Goal: Book appointment/travel/reservation

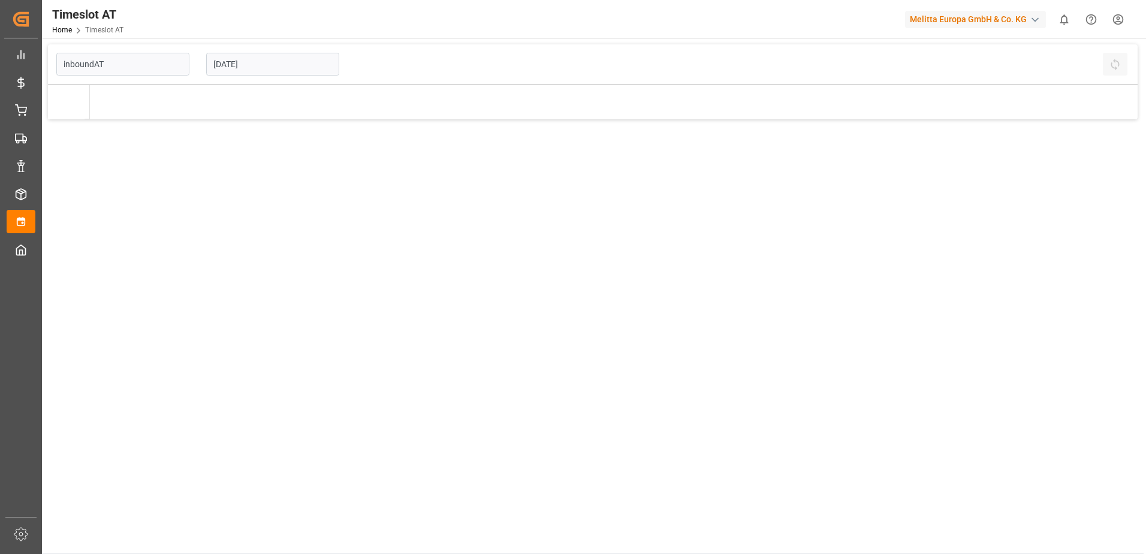
type input "Inbound AT"
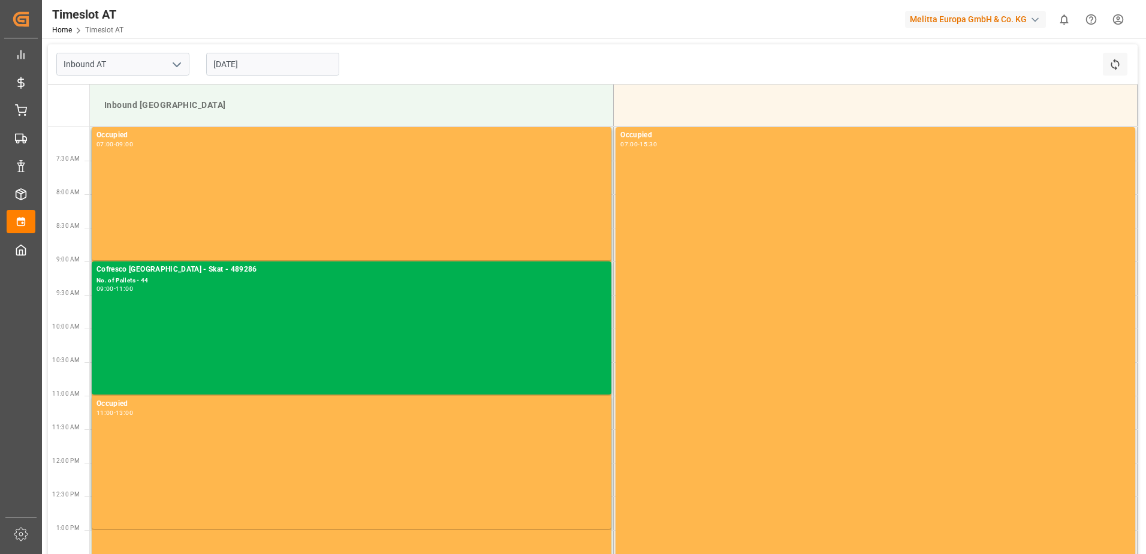
click at [232, 61] on input "[DATE]" at bounding box center [272, 64] width 133 height 23
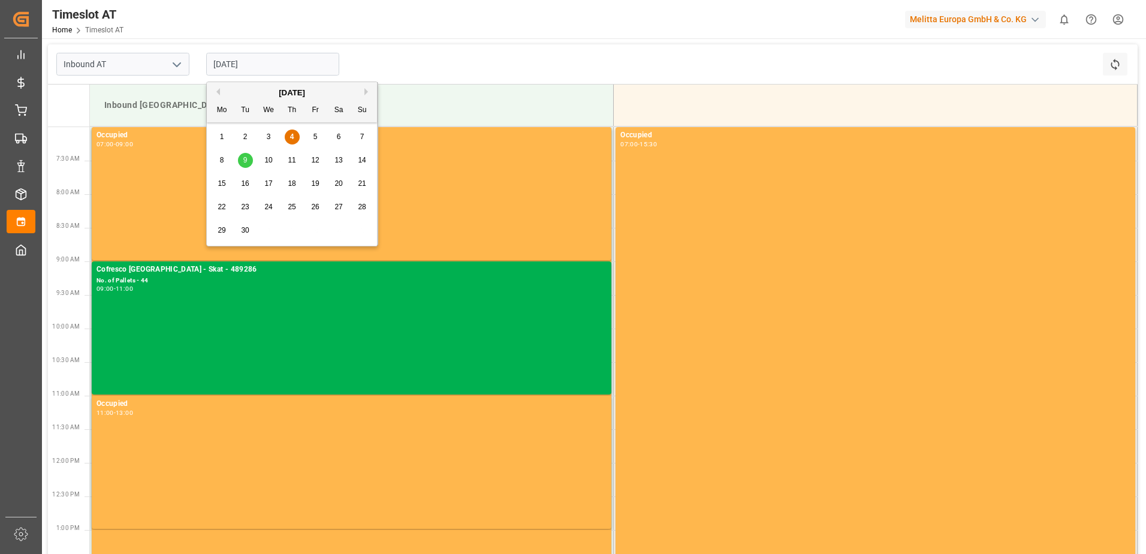
click at [244, 160] on span "9" at bounding box center [245, 160] width 4 height 8
type input "[DATE]"
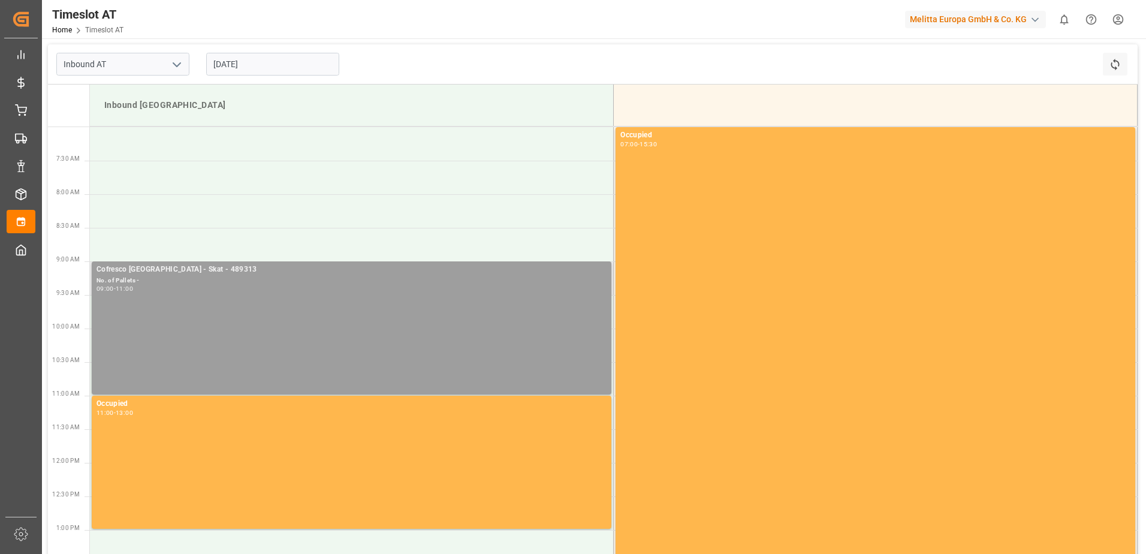
click at [132, 282] on div "No. of Pallets -" at bounding box center [351, 281] width 510 height 10
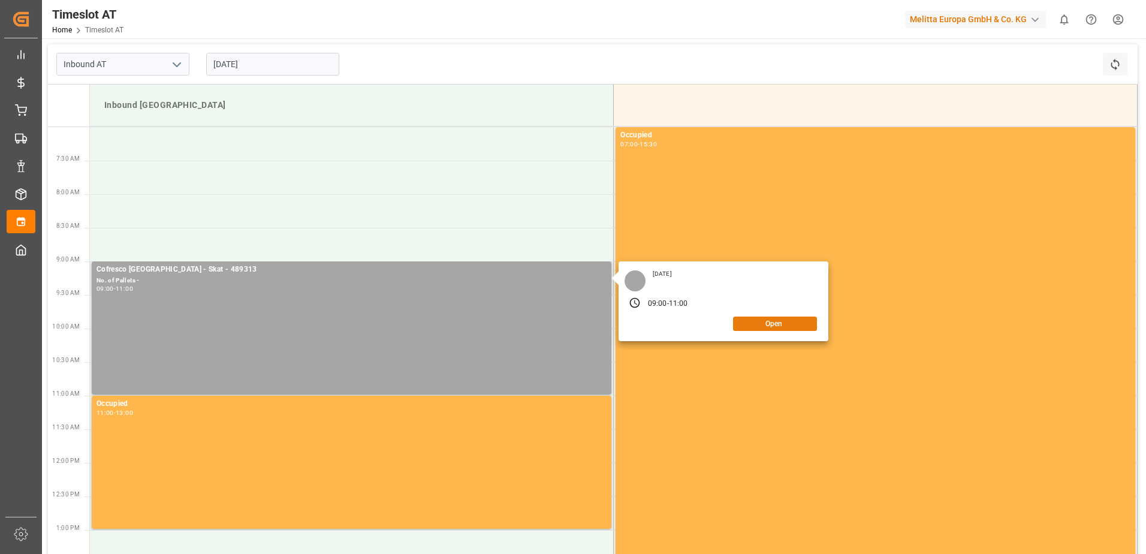
click at [773, 321] on button "Open" at bounding box center [775, 323] width 84 height 14
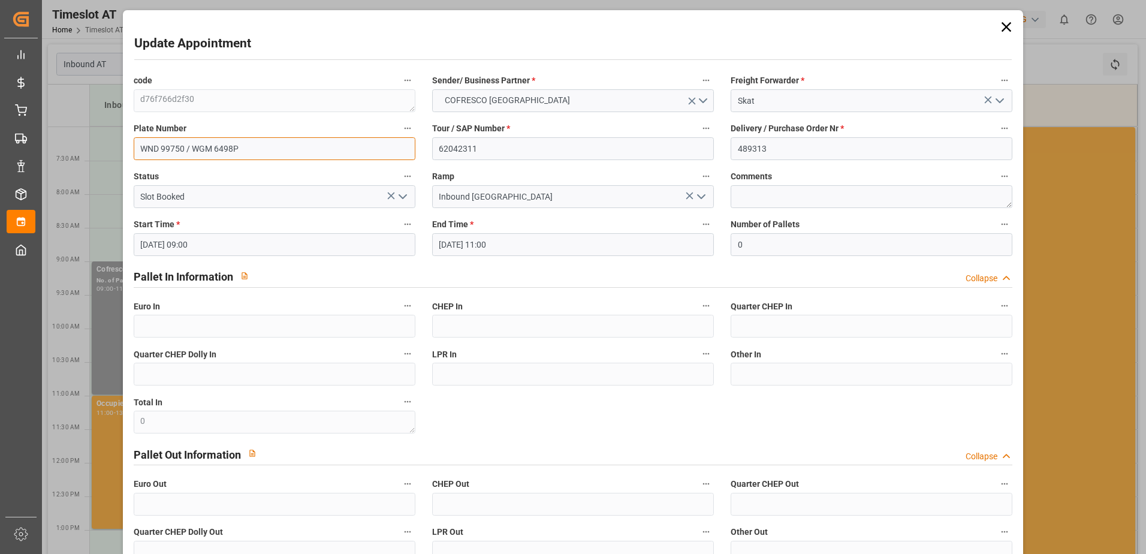
drag, startPoint x: 249, startPoint y: 149, endPoint x: 132, endPoint y: 147, distance: 116.3
click at [134, 147] on input "WND 99750 / WGM 6498P" at bounding box center [275, 148] width 282 height 23
click at [251, 149] on input "WND 99750 / WGM 6498P" at bounding box center [275, 148] width 282 height 23
drag, startPoint x: 250, startPoint y: 146, endPoint x: 128, endPoint y: 147, distance: 122.3
click at [128, 147] on div "Plate Number WND 99750 / WGM 6498P" at bounding box center [274, 140] width 298 height 48
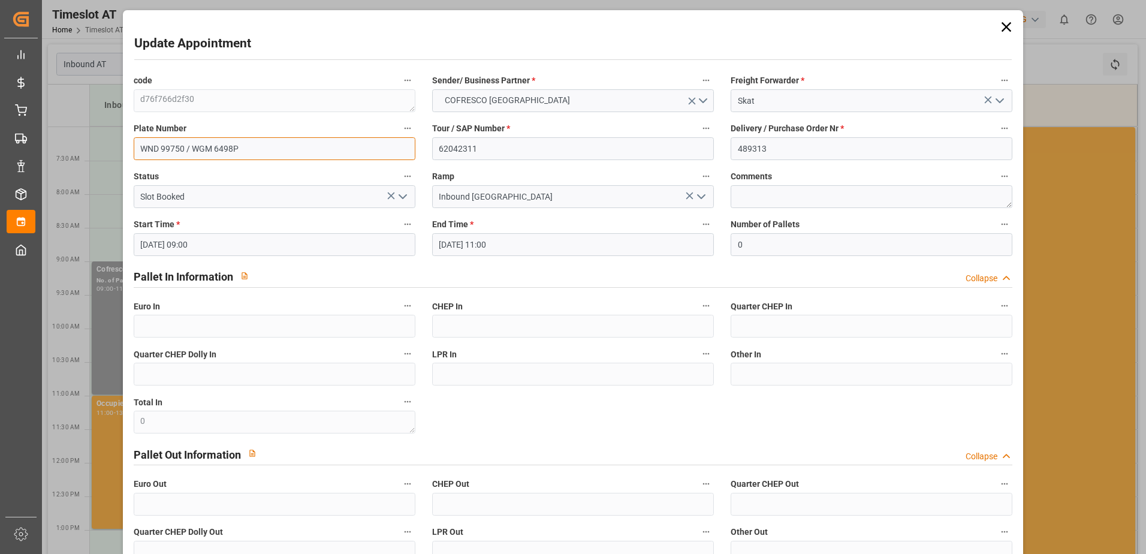
paste input "99771"
click at [209, 148] on input "WND99771/" at bounding box center [275, 148] width 282 height 23
click at [309, 140] on input "WND99771/" at bounding box center [275, 148] width 282 height 23
drag, startPoint x: 260, startPoint y: 140, endPoint x: 192, endPoint y: 146, distance: 67.9
click at [193, 144] on input "WND99771/" at bounding box center [275, 148] width 282 height 23
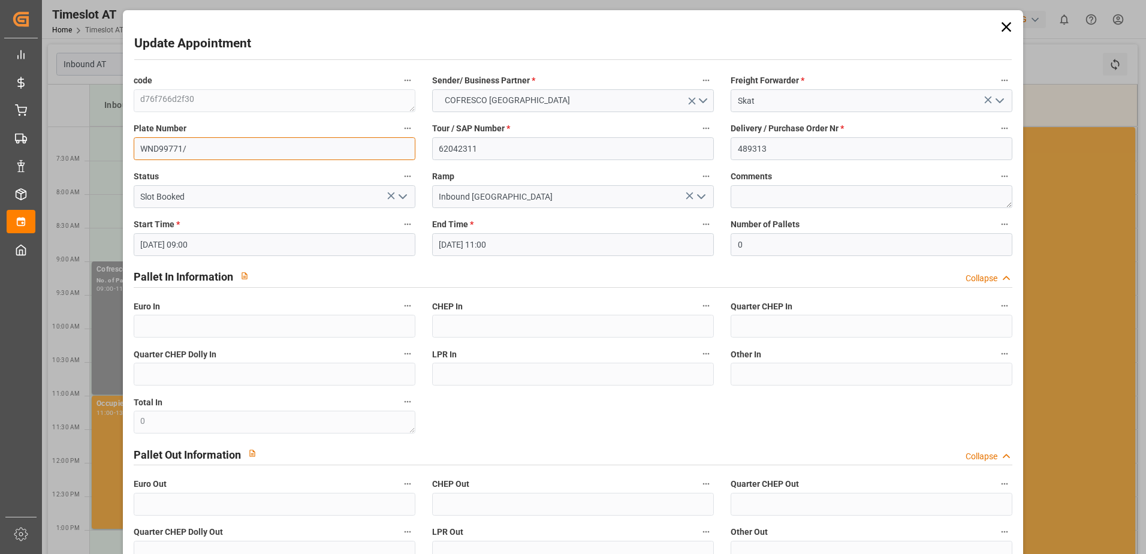
click at [187, 146] on input "WND99771/" at bounding box center [275, 148] width 282 height 23
drag, startPoint x: 186, startPoint y: 146, endPoint x: 224, endPoint y: 141, distance: 38.7
click at [221, 141] on input "WND99771/" at bounding box center [275, 148] width 282 height 23
paste input "PY0147Y"
type input "WND99771/PY0147Y"
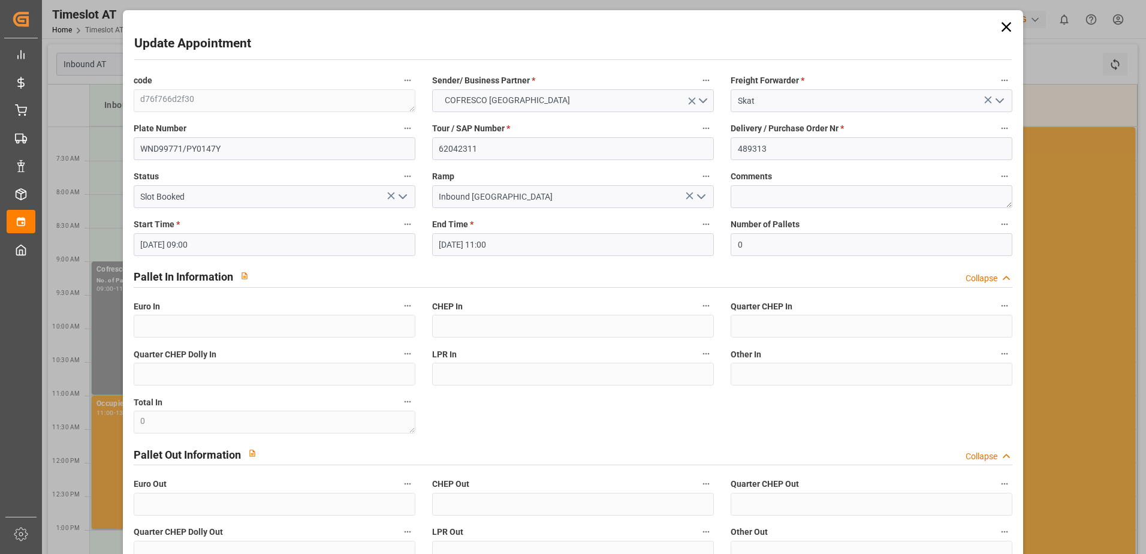
click at [162, 244] on input "[DATE] 09:00" at bounding box center [275, 244] width 282 height 23
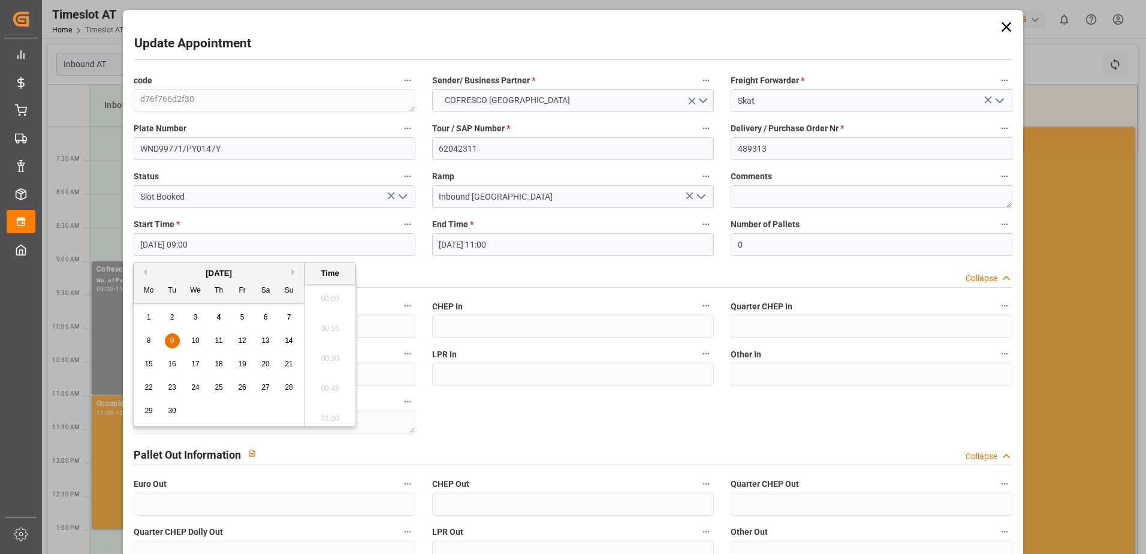
scroll to position [1023, 0]
click at [168, 335] on div "9" at bounding box center [172, 341] width 15 height 14
click at [325, 357] on li "13:00" at bounding box center [329, 355] width 51 height 30
type input "[DATE] 13:00"
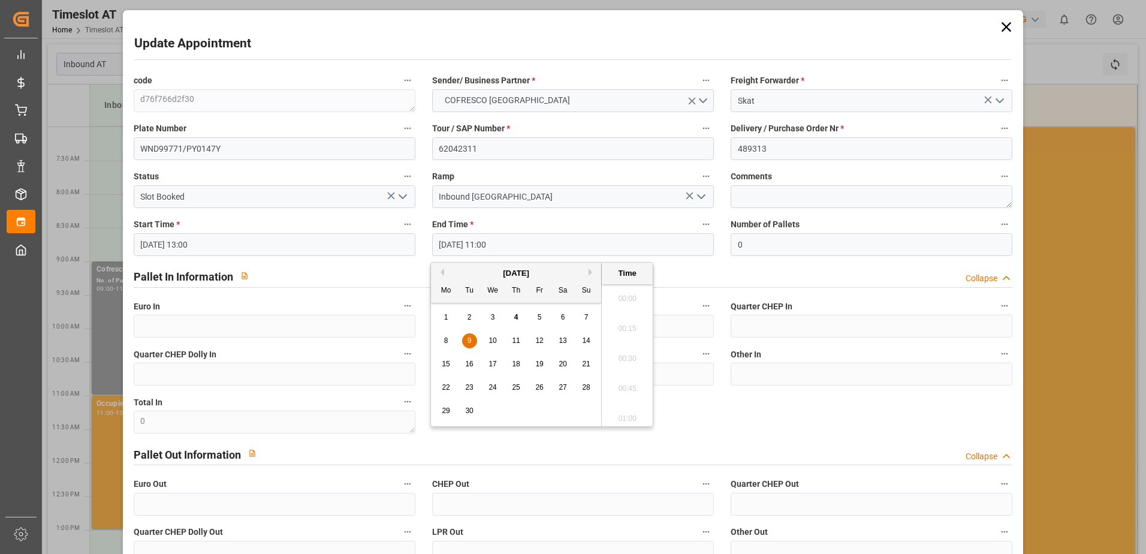
click at [475, 245] on input "[DATE] 11:00" at bounding box center [573, 244] width 282 height 23
click at [469, 340] on span "9" at bounding box center [469, 340] width 4 height 8
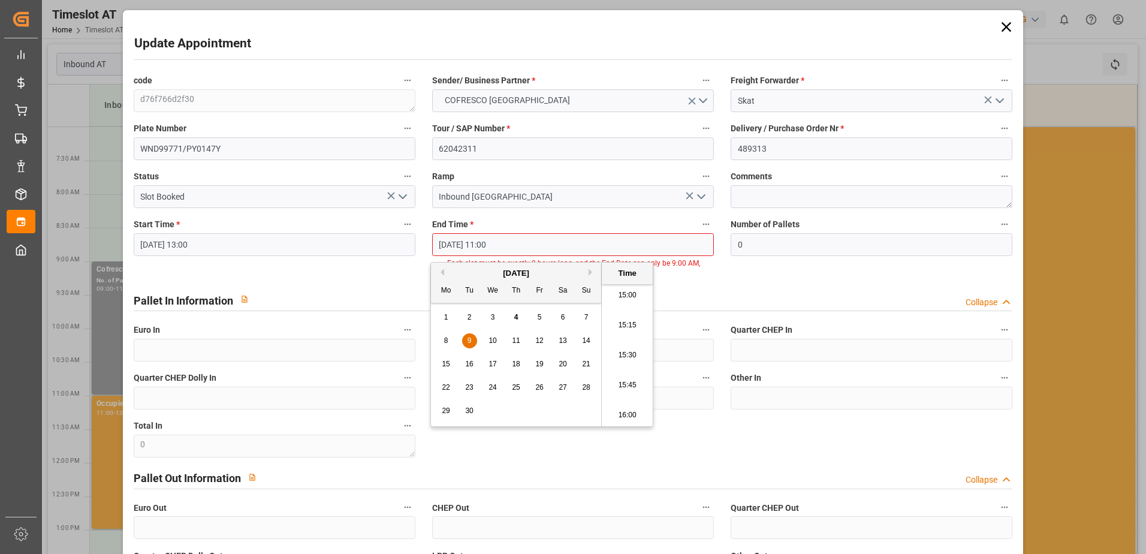
scroll to position [1802, 0]
click at [619, 292] on li "15:00" at bounding box center [627, 295] width 51 height 30
type input "[DATE] 15:00"
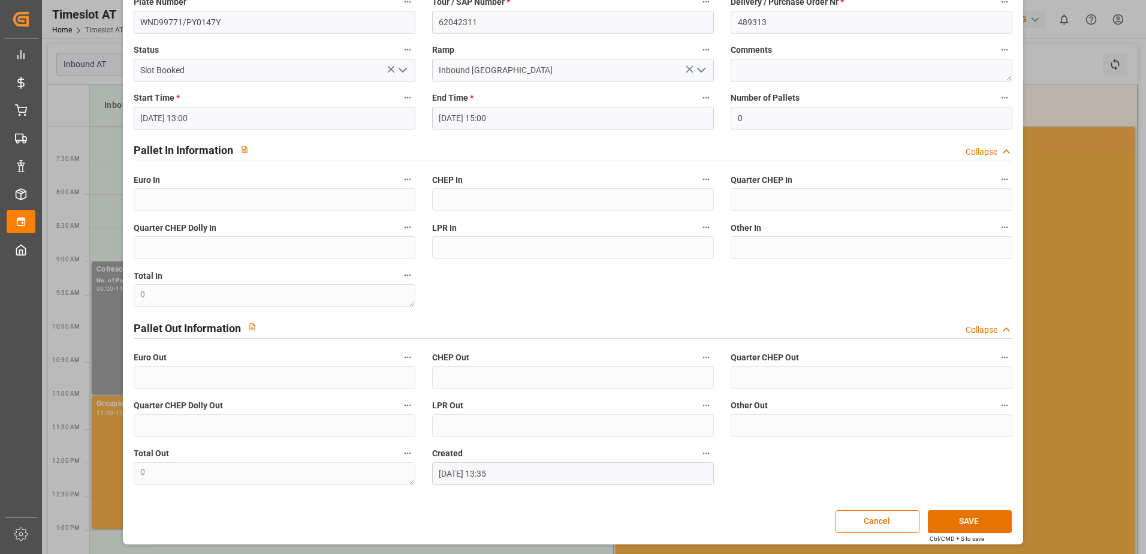
scroll to position [127, 0]
click at [977, 521] on button "SAVE" at bounding box center [970, 520] width 84 height 23
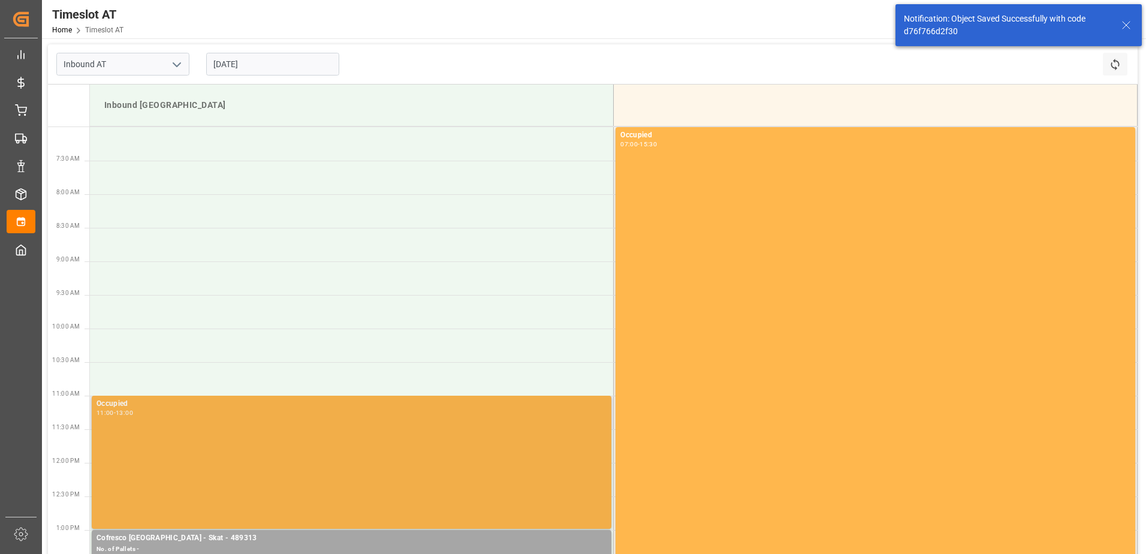
scroll to position [240, 0]
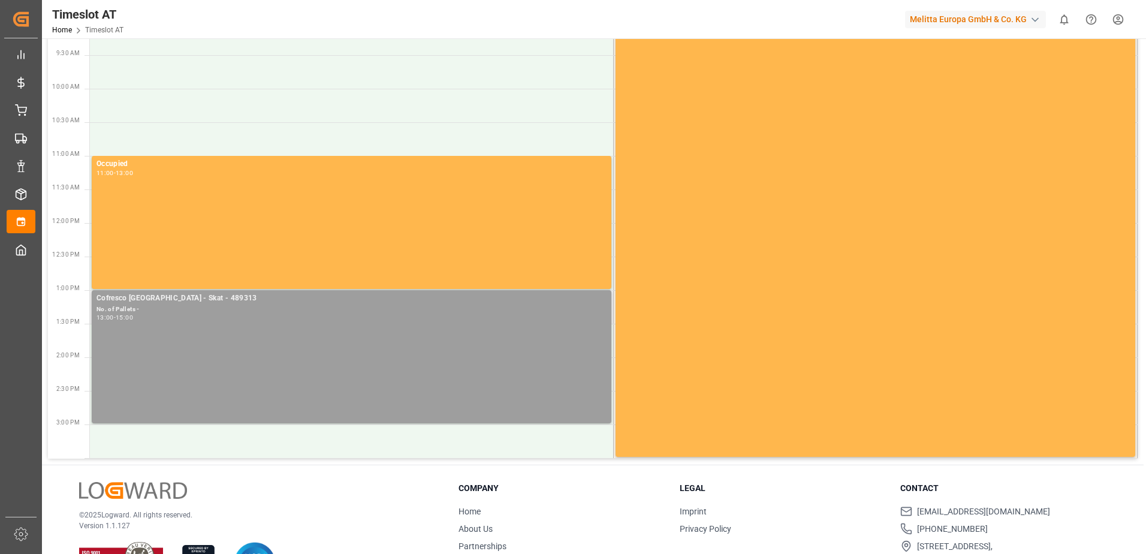
click at [153, 342] on div "Cofresco [GEOGRAPHIC_DATA] - Skat - 489313 No. of Pallets - 13:00 - 15:00" at bounding box center [351, 356] width 510 height 128
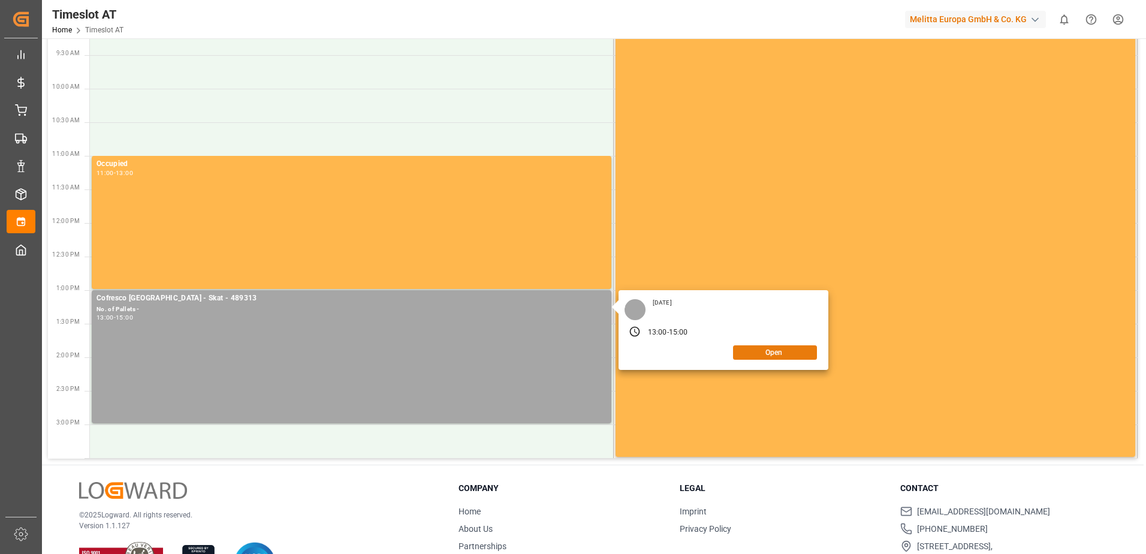
click at [783, 352] on button "Open" at bounding box center [775, 352] width 84 height 14
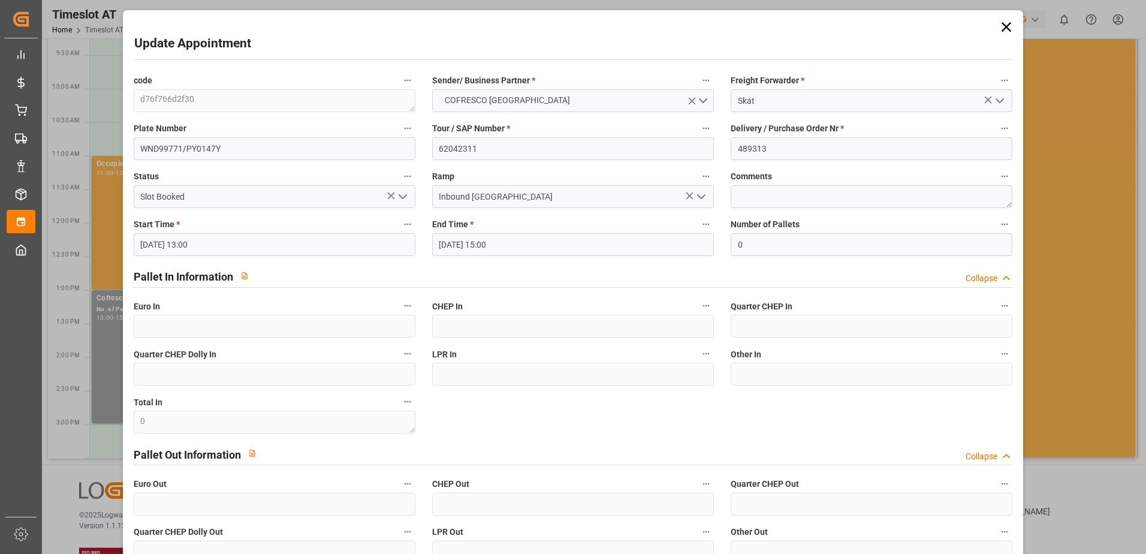
click at [998, 23] on icon at bounding box center [1006, 27] width 17 height 17
